Goal: Transaction & Acquisition: Book appointment/travel/reservation

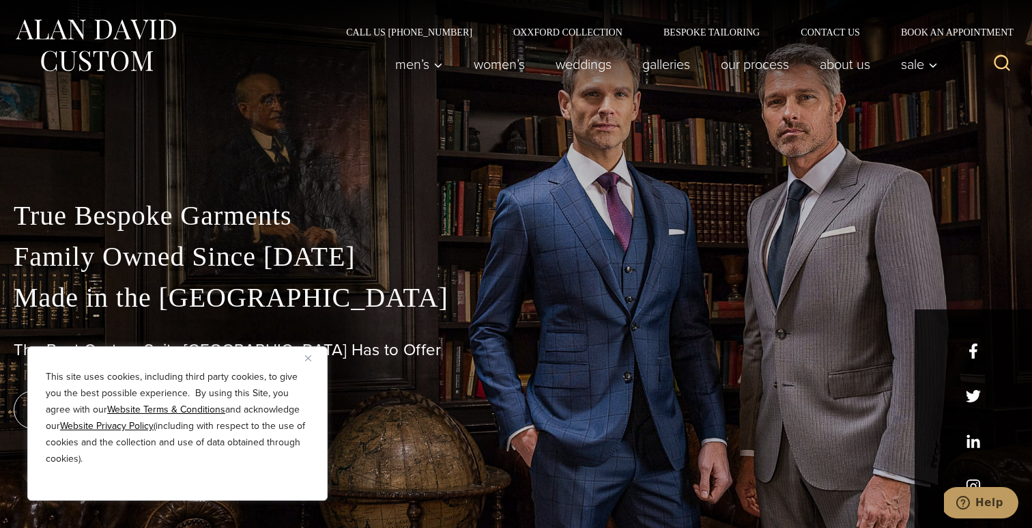
click at [305, 357] on img "Close" at bounding box center [308, 358] width 6 height 6
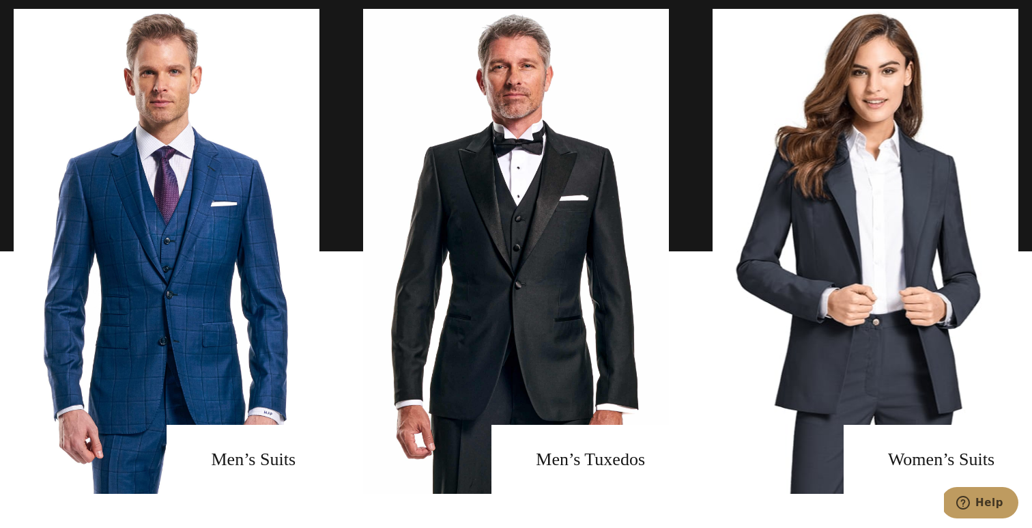
scroll to position [982, 0]
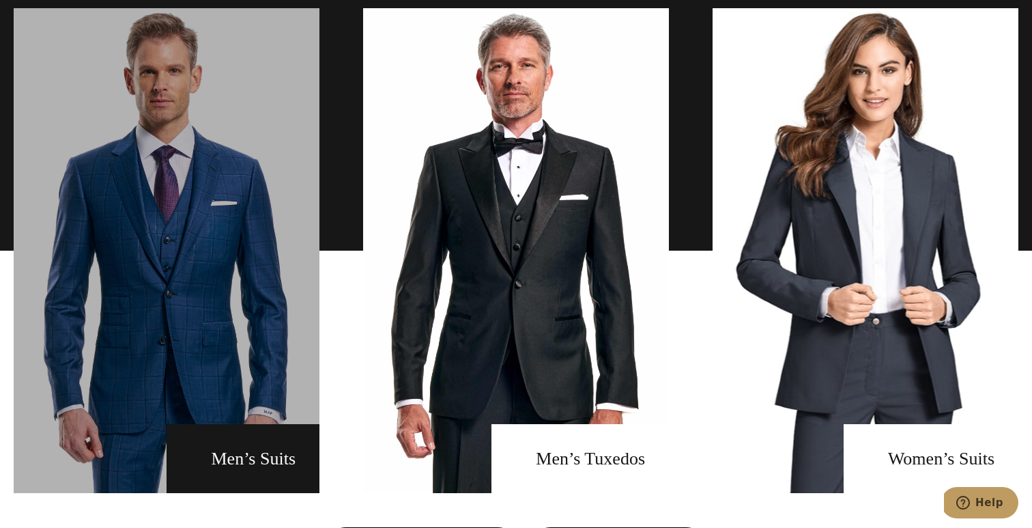
click at [225, 298] on link "men's suits" at bounding box center [167, 250] width 306 height 485
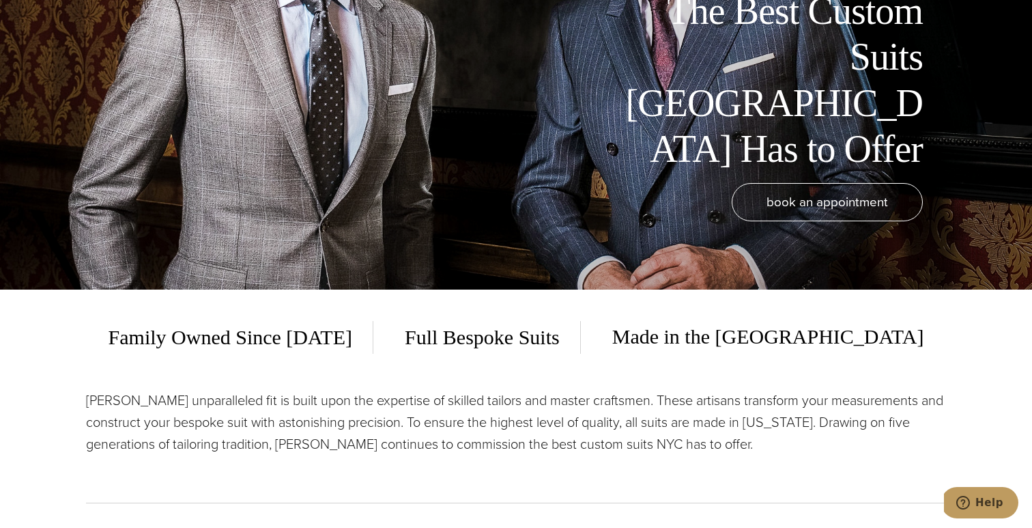
scroll to position [44, 0]
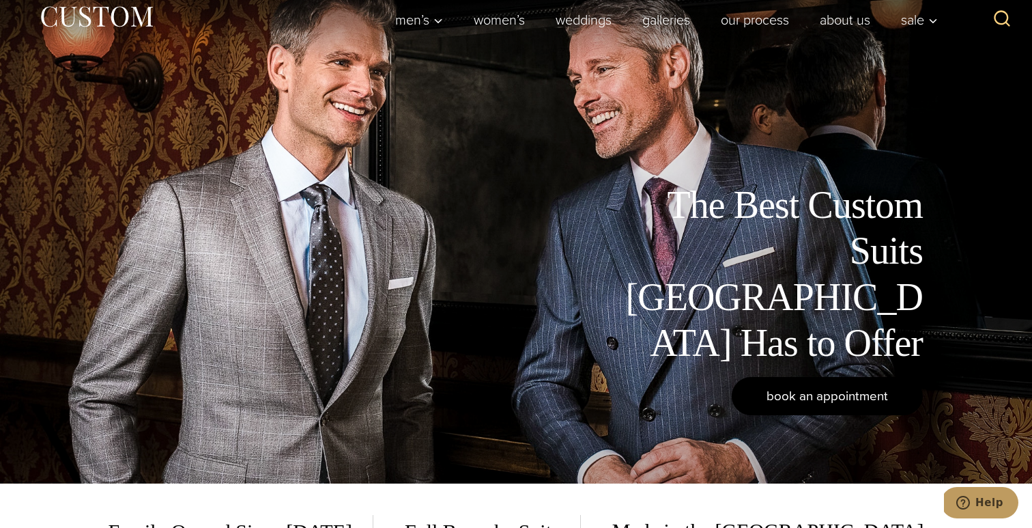
click at [796, 411] on link "book an appointment" at bounding box center [827, 396] width 191 height 38
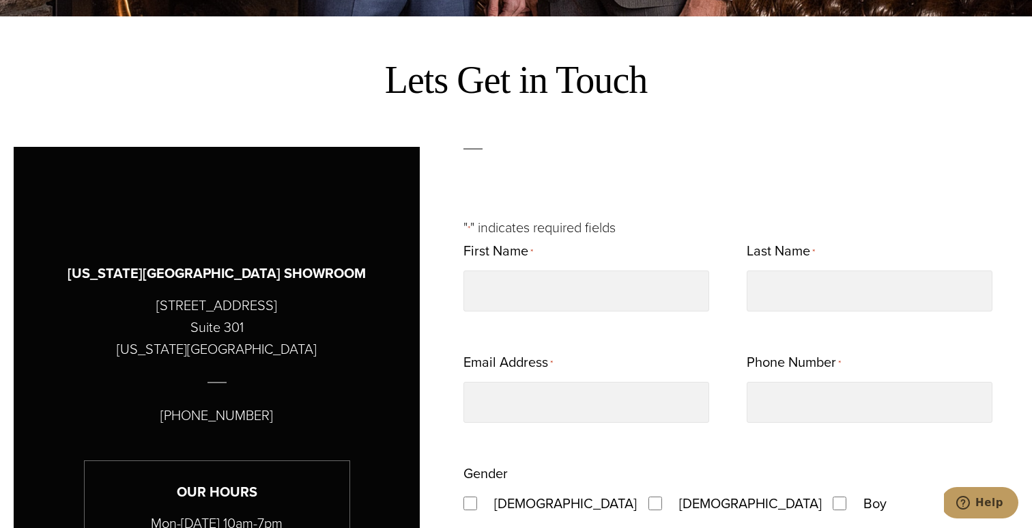
scroll to position [557, 0]
